Goal: Navigation & Orientation: Understand site structure

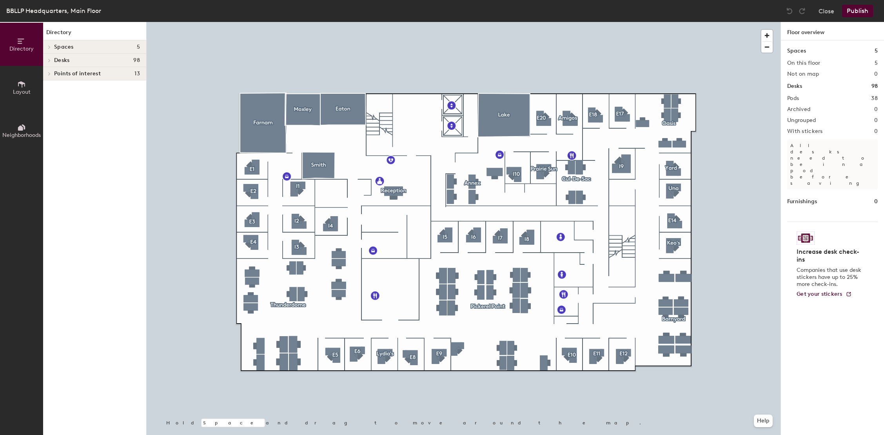
click at [25, 94] on span "Layout" at bounding box center [22, 92] width 18 height 7
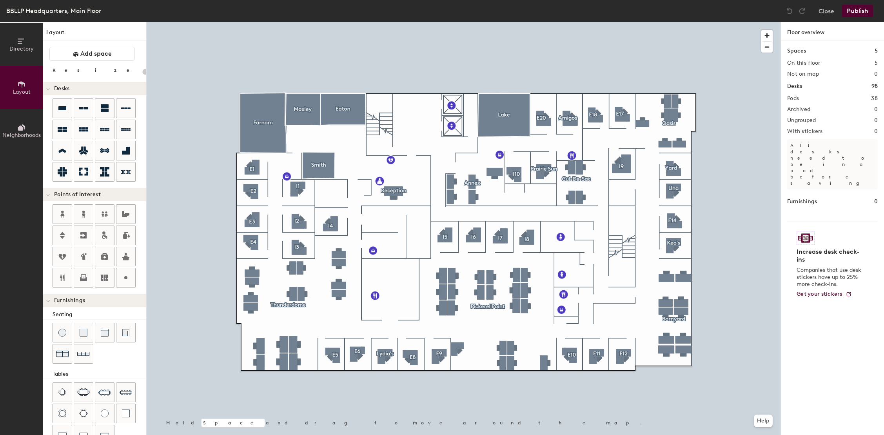
click at [22, 48] on span "Directory" at bounding box center [21, 48] width 24 height 7
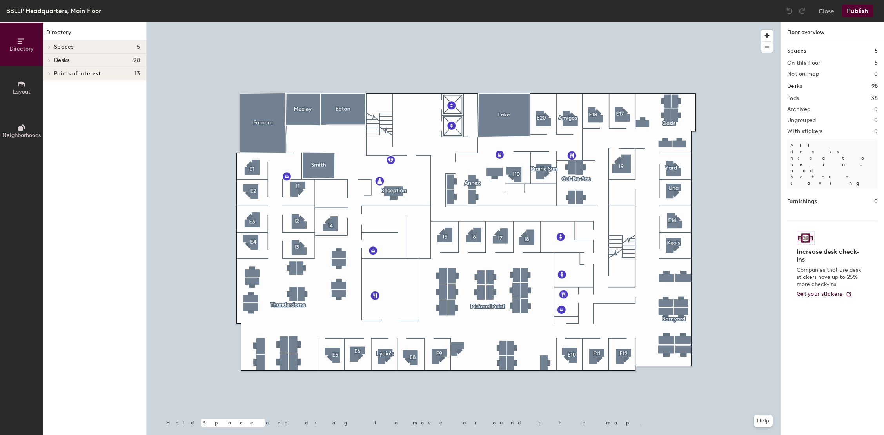
click at [50, 47] on icon at bounding box center [49, 47] width 3 height 4
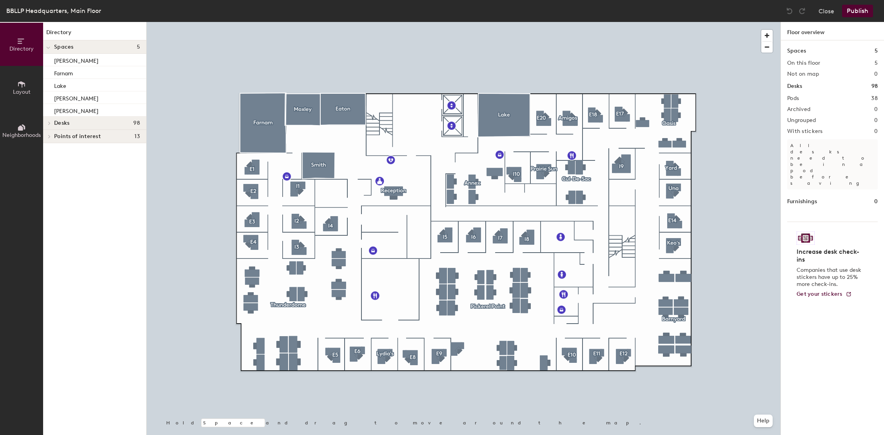
click at [48, 128] on div at bounding box center [48, 122] width 10 height 13
click at [24, 134] on span "Neighborhoods" at bounding box center [21, 135] width 38 height 7
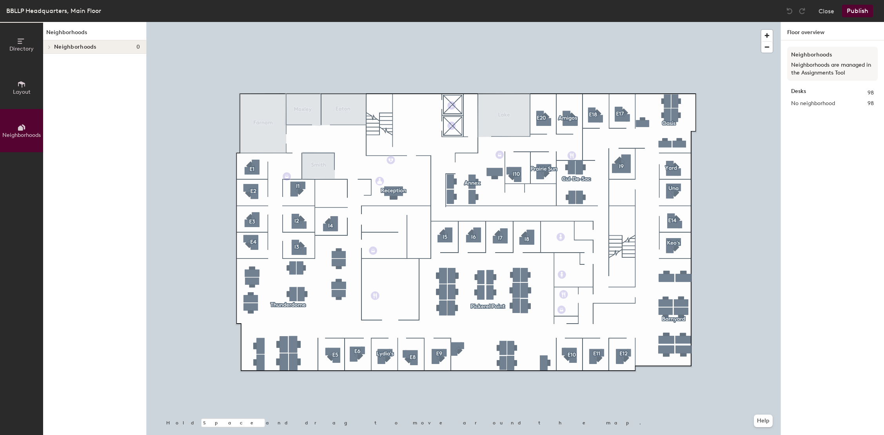
click at [49, 47] on icon at bounding box center [49, 47] width 3 height 4
click at [18, 43] on icon at bounding box center [21, 41] width 9 height 9
